Goal: Check status

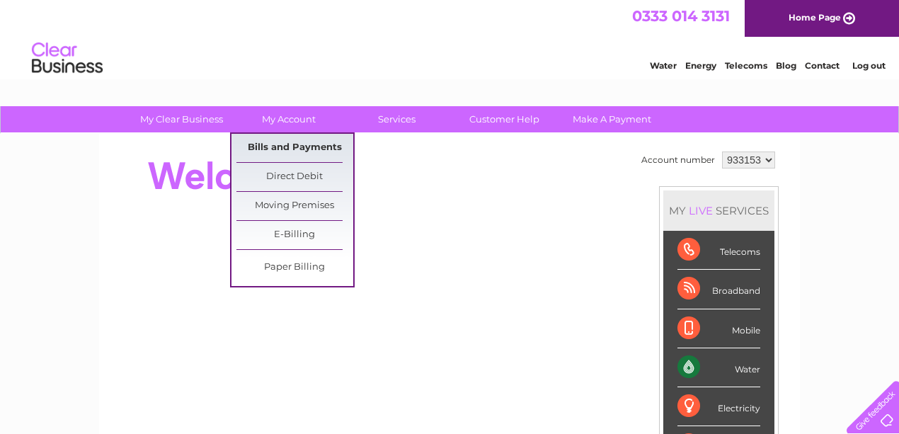
click at [280, 140] on link "Bills and Payments" at bounding box center [294, 148] width 117 height 28
click at [298, 144] on link "Bills and Payments" at bounding box center [294, 148] width 117 height 28
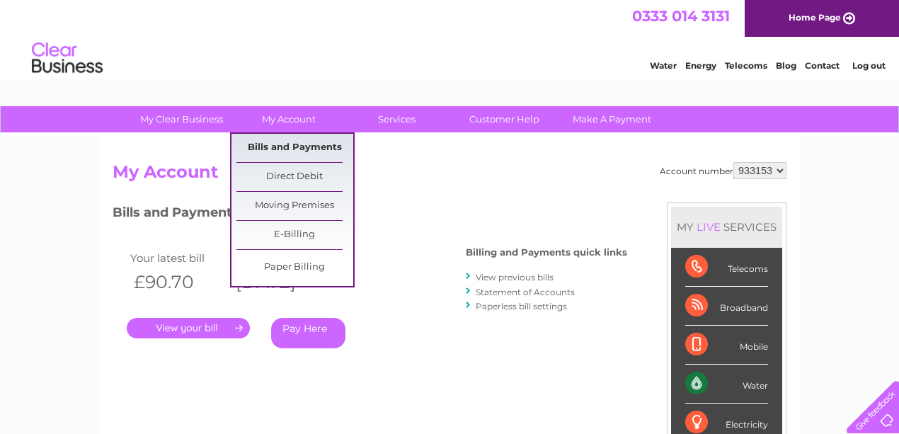
click at [268, 147] on link "Bills and Payments" at bounding box center [294, 148] width 117 height 28
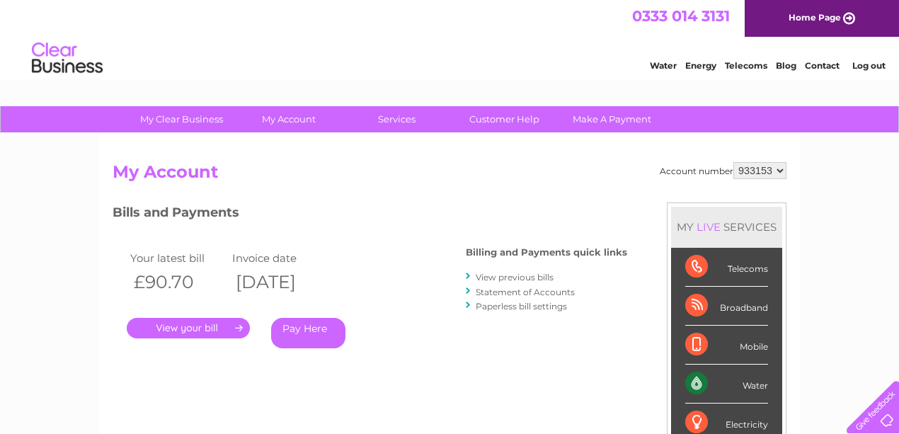
click at [521, 277] on link "View previous bills" at bounding box center [515, 277] width 78 height 11
click at [497, 277] on link "View previous bills" at bounding box center [515, 277] width 78 height 11
